Goal: Information Seeking & Learning: Learn about a topic

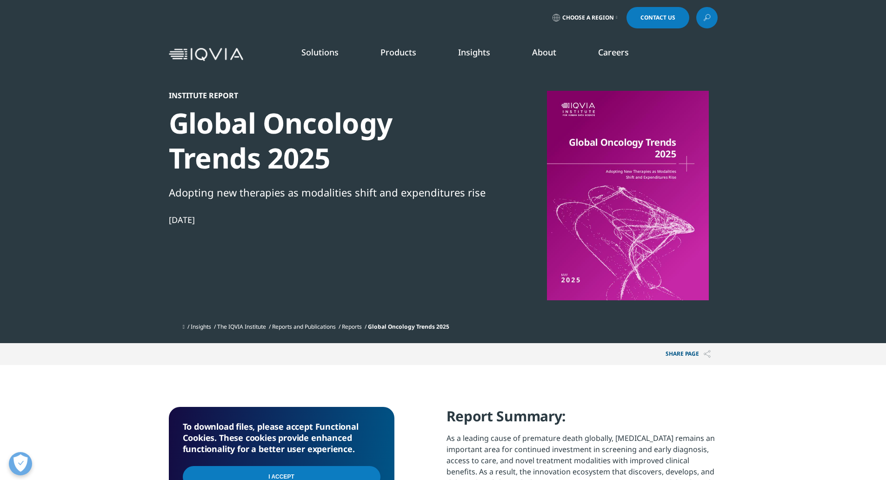
click at [449, 217] on link "READ MORE" at bounding box center [467, 219] width 87 height 8
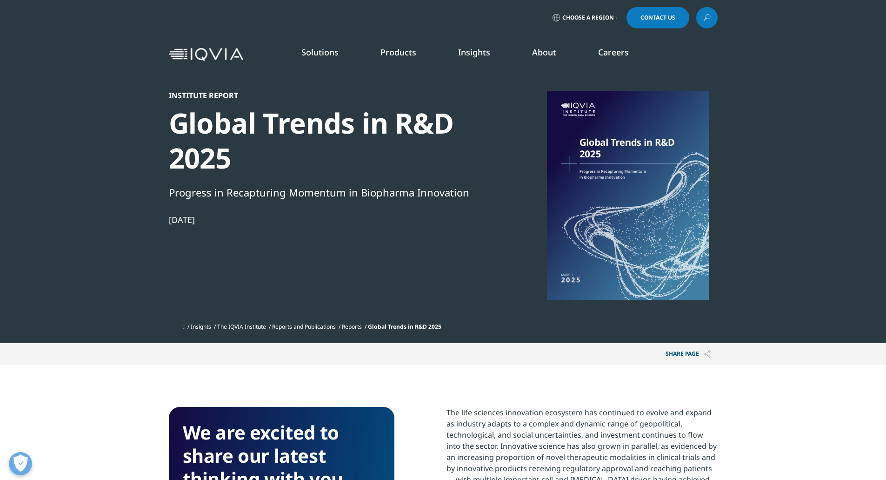
click at [361, 326] on link "Reports" at bounding box center [352, 326] width 20 height 8
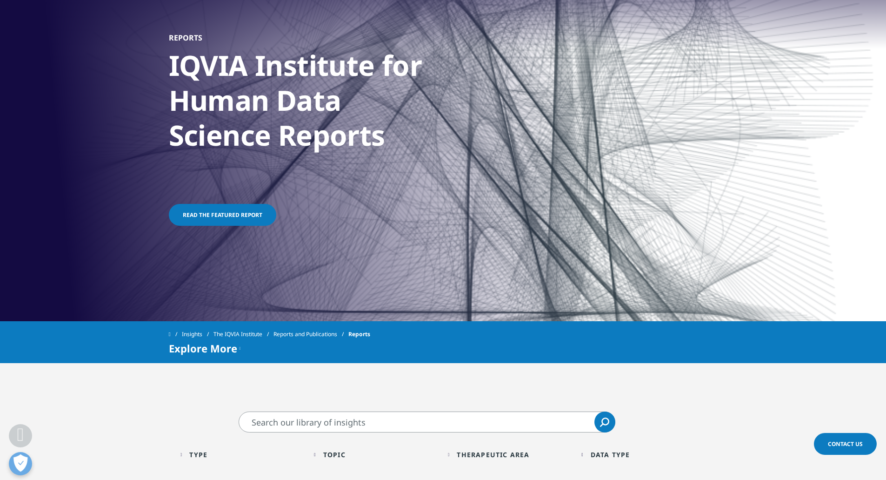
scroll to position [48, 0]
